Goal: Check status: Check status

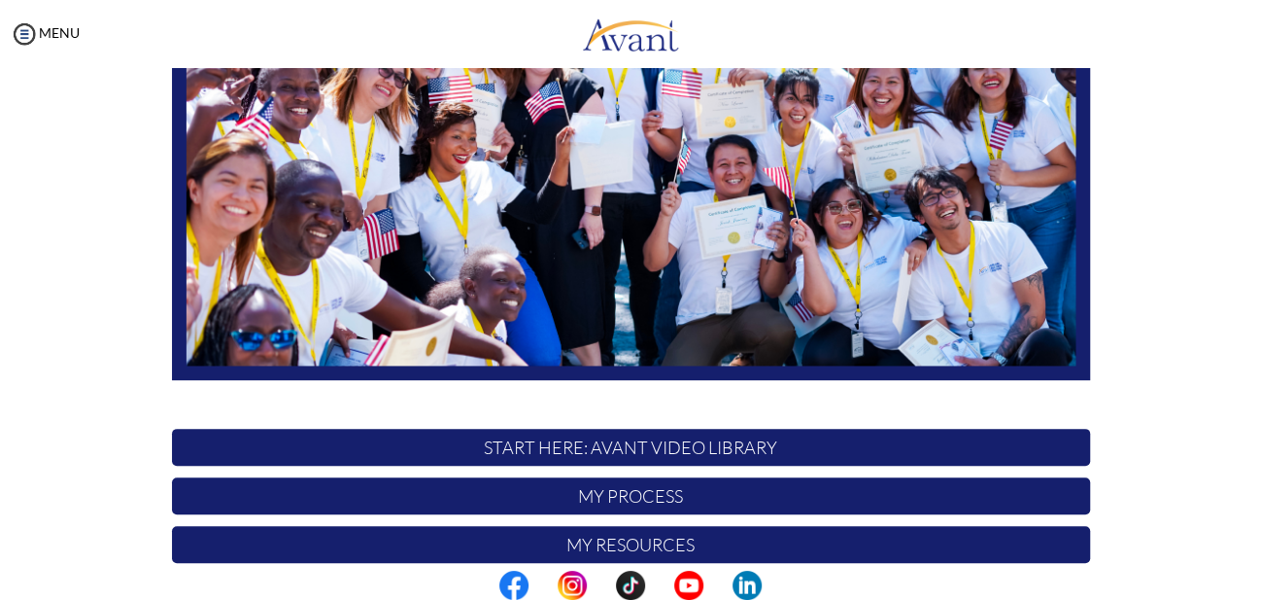
scroll to position [366, 0]
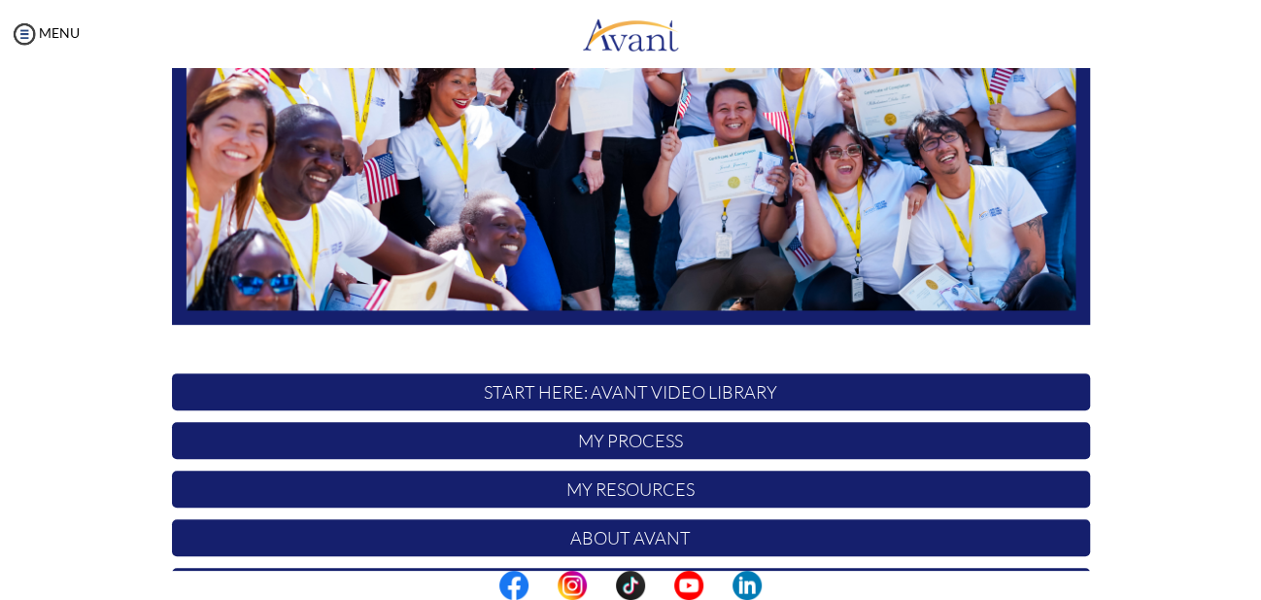
click at [643, 440] on p "My Process" at bounding box center [631, 440] width 918 height 37
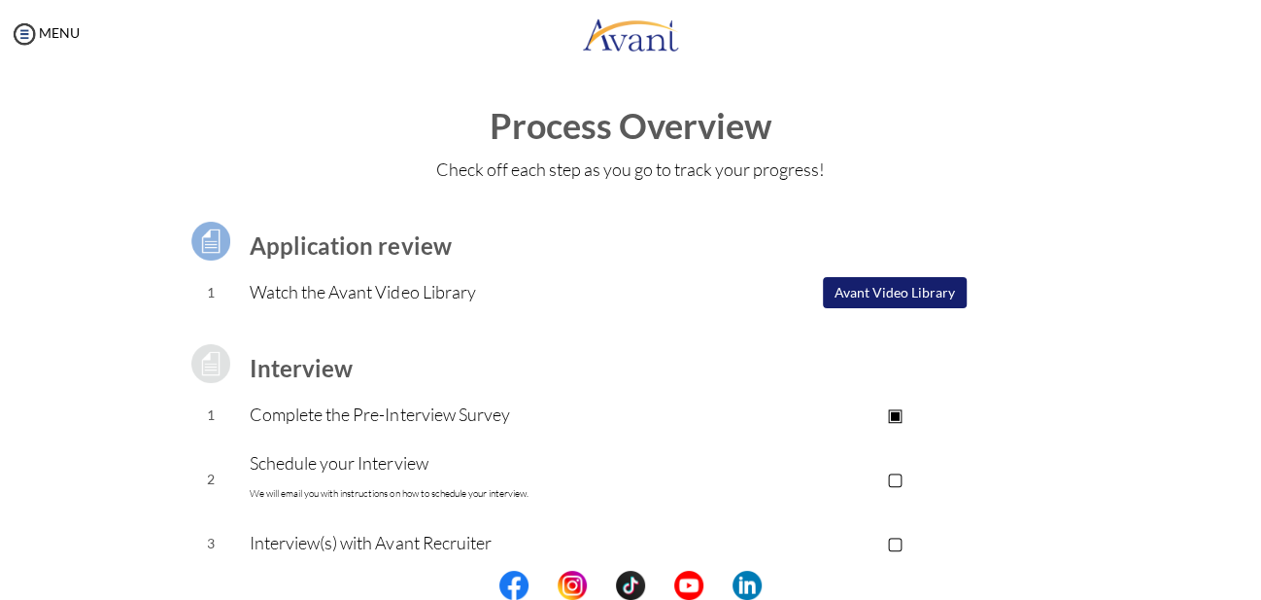
scroll to position [285, 0]
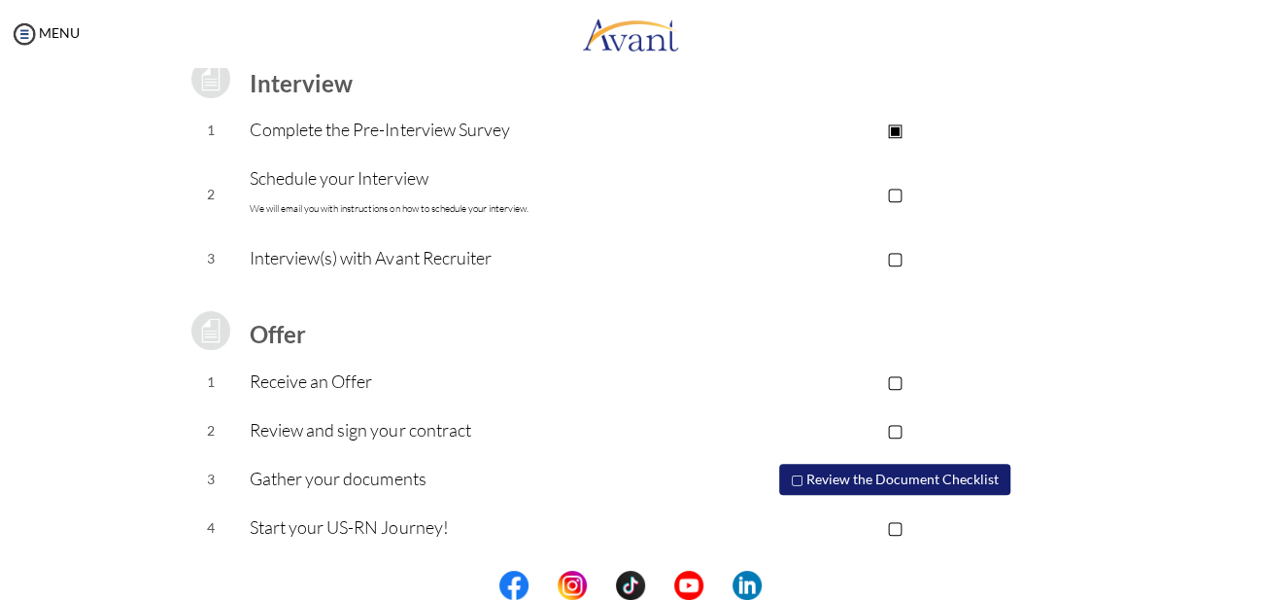
click at [888, 192] on p "▢" at bounding box center [895, 193] width 390 height 27
click at [895, 191] on p "▣" at bounding box center [895, 193] width 390 height 27
click at [316, 186] on p "Schedule your Interview We will email you with instructions on how to schedule …" at bounding box center [475, 193] width 450 height 58
click at [893, 258] on p "▢" at bounding box center [895, 257] width 390 height 27
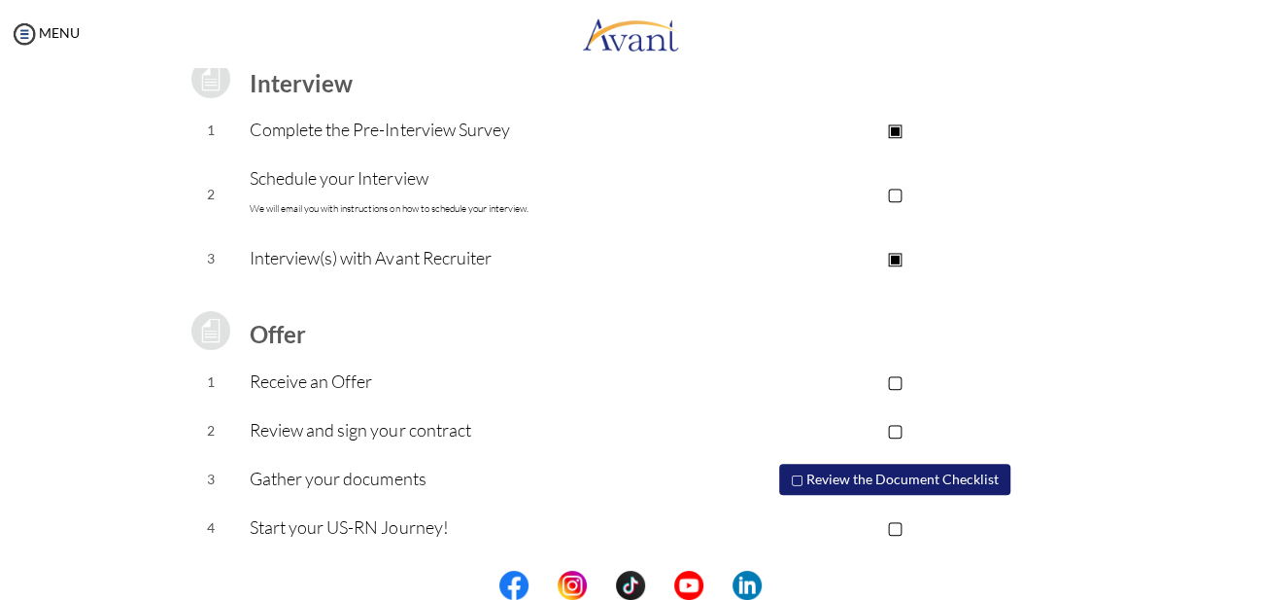
click at [893, 258] on p "▣" at bounding box center [895, 257] width 390 height 27
click at [893, 191] on p "▢" at bounding box center [895, 193] width 390 height 27
click at [893, 191] on p "▣" at bounding box center [895, 193] width 390 height 27
click at [891, 374] on p "▢" at bounding box center [895, 380] width 390 height 27
click at [886, 431] on p "▢" at bounding box center [895, 429] width 390 height 27
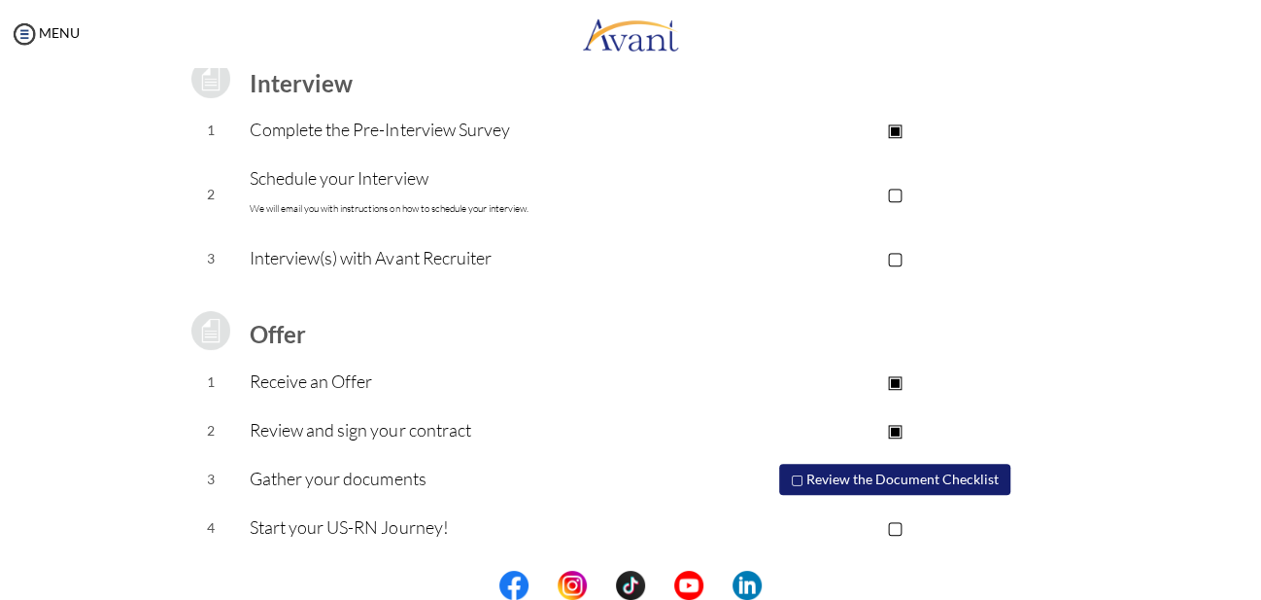
click at [893, 425] on p "▣" at bounding box center [895, 429] width 390 height 27
click at [888, 379] on p "▣" at bounding box center [895, 380] width 390 height 27
click at [890, 528] on p "▢" at bounding box center [895, 526] width 390 height 27
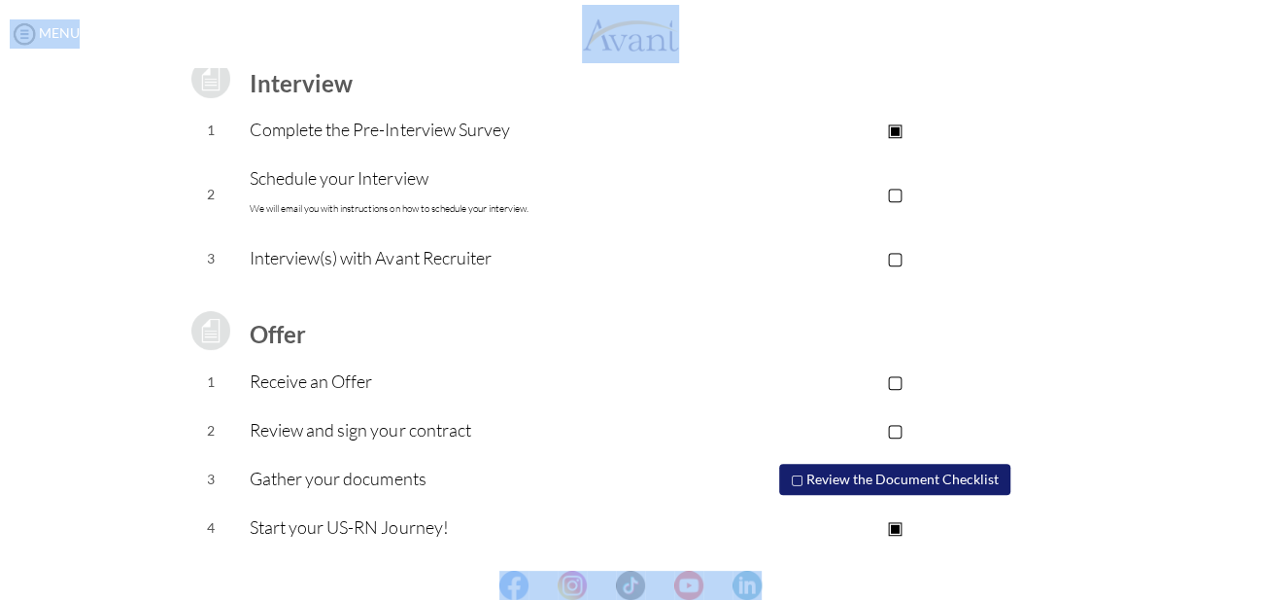
drag, startPoint x: 1243, startPoint y: 381, endPoint x: 1260, endPoint y: 478, distance: 98.7
click at [1260, 478] on div "My Status What is the next step? We would like you to watch the introductory vi…" at bounding box center [630, 368] width 1261 height 600
click at [1204, 465] on div "Process Overview Check off each step as you go to track your progress! Applicat…" at bounding box center [630, 235] width 1223 height 827
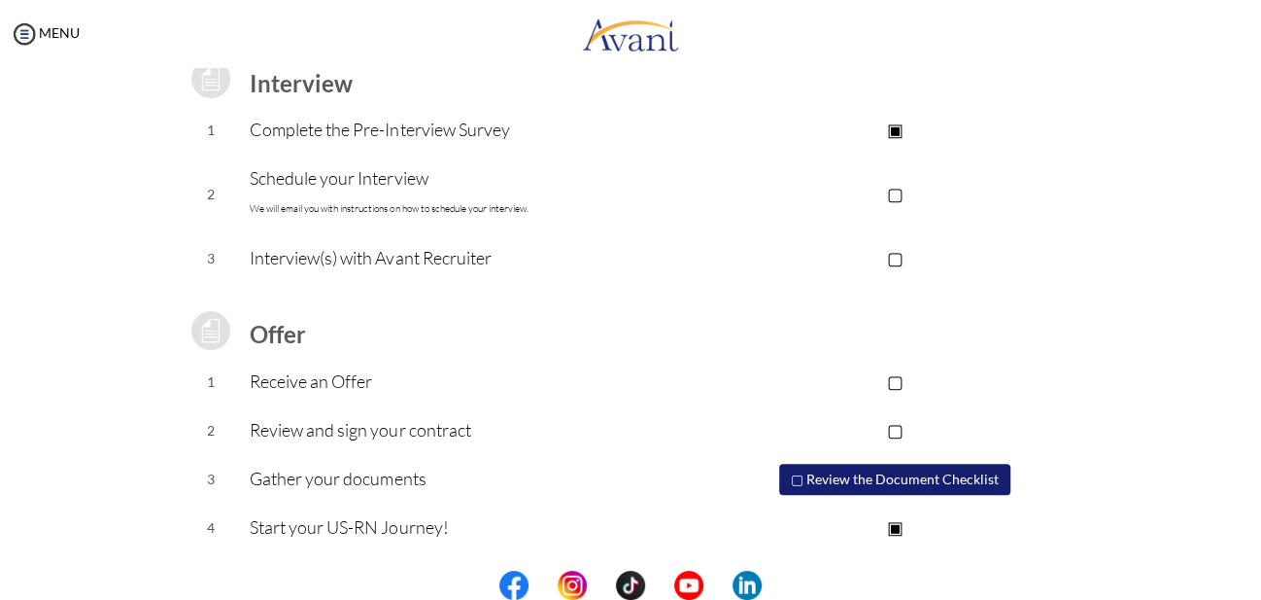
click at [890, 524] on p "▣" at bounding box center [895, 526] width 390 height 27
click at [894, 130] on p "▣" at bounding box center [895, 129] width 390 height 27
click at [892, 129] on p "▣" at bounding box center [895, 129] width 390 height 27
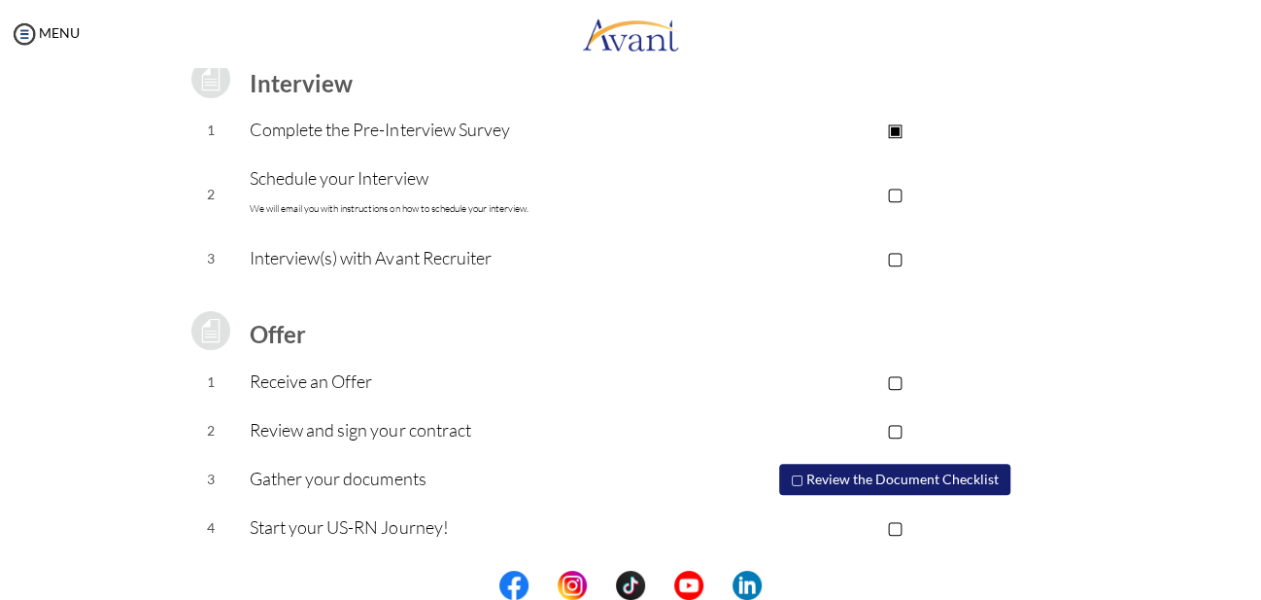
click at [895, 190] on p "▢" at bounding box center [895, 193] width 390 height 27
click at [895, 190] on p "▣" at bounding box center [895, 193] width 390 height 27
click at [895, 190] on p "▢" at bounding box center [895, 193] width 390 height 27
click at [895, 190] on p "▣" at bounding box center [895, 193] width 390 height 27
click at [895, 190] on p "▢" at bounding box center [895, 193] width 390 height 27
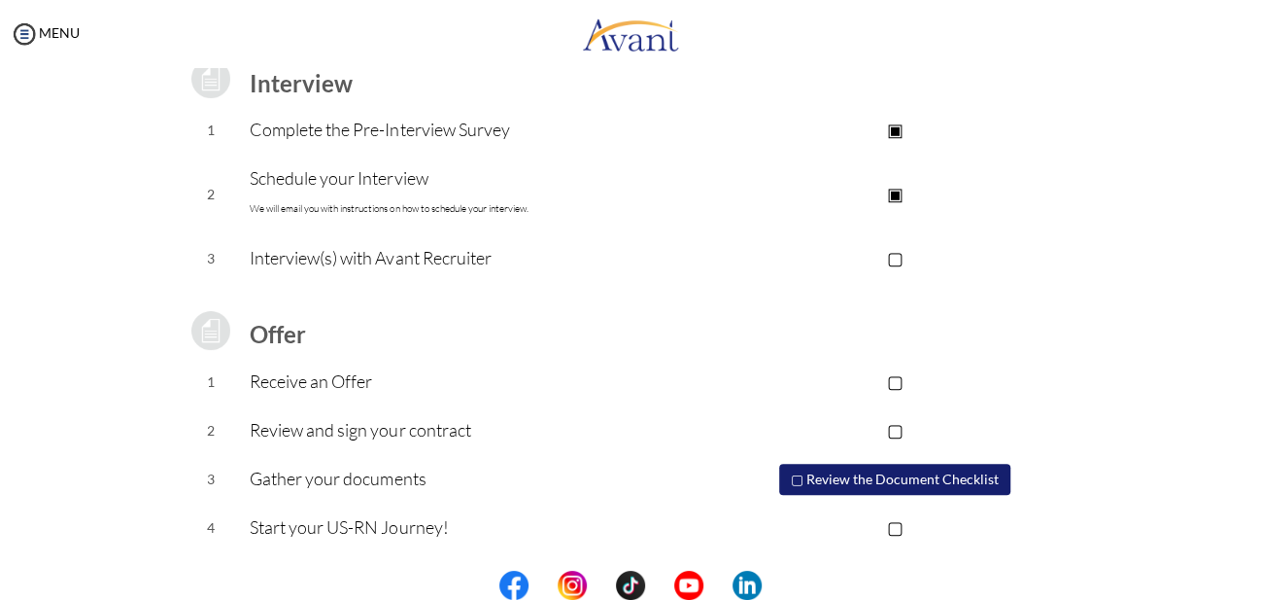
click at [895, 190] on p "▣" at bounding box center [895, 193] width 390 height 27
